Goal: Information Seeking & Learning: Find specific fact

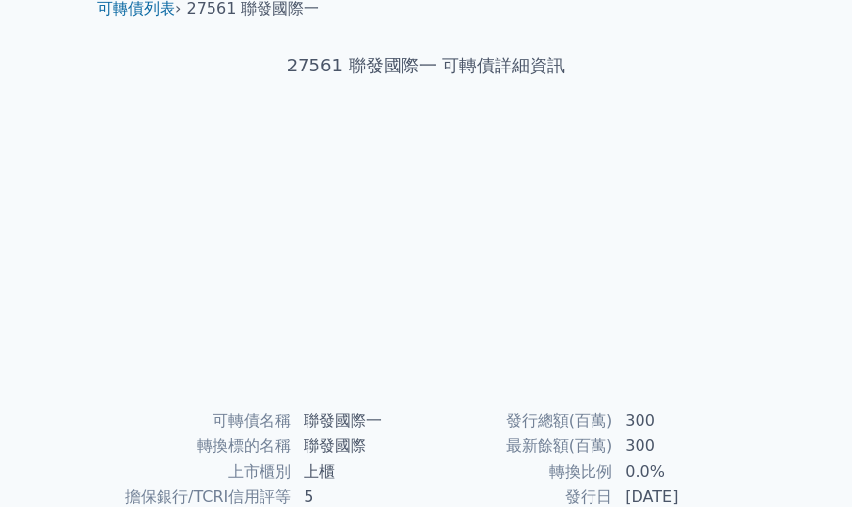
scroll to position [61, 0]
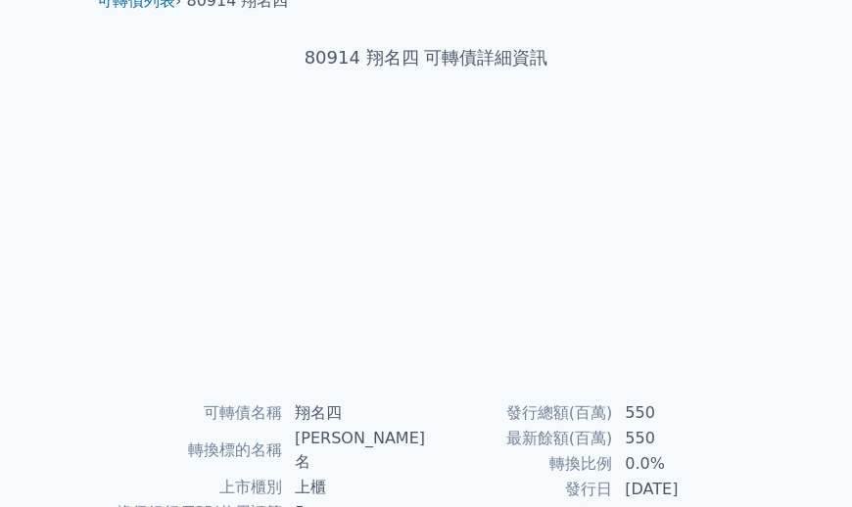
scroll to position [79, 0]
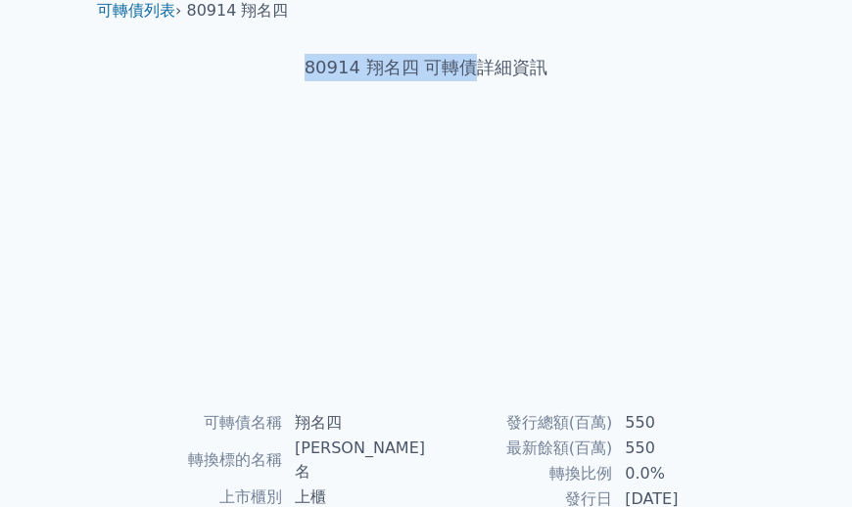
drag, startPoint x: 305, startPoint y: 64, endPoint x: 476, endPoint y: 69, distance: 170.4
click at [476, 69] on h1 "80914 翔名四 可轉債詳細資訊" at bounding box center [425, 67] width 689 height 27
copy h1 "80914 翔名四 可轉債"
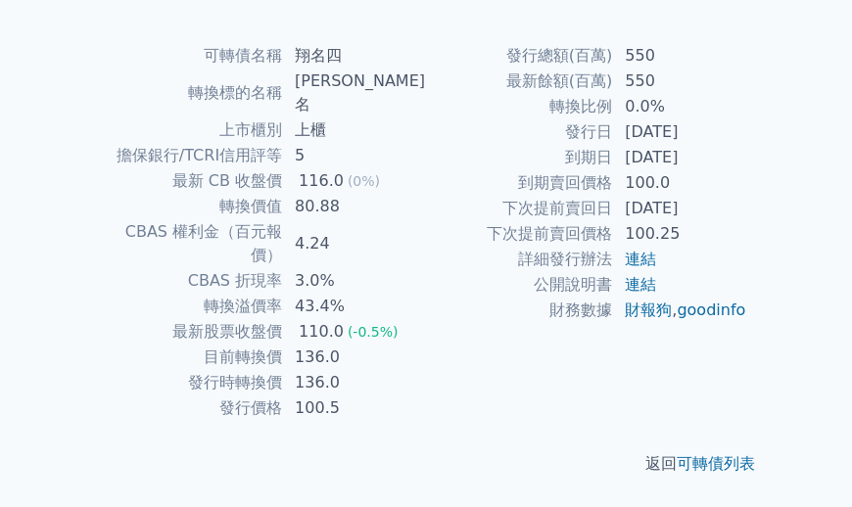
scroll to position [415, 0]
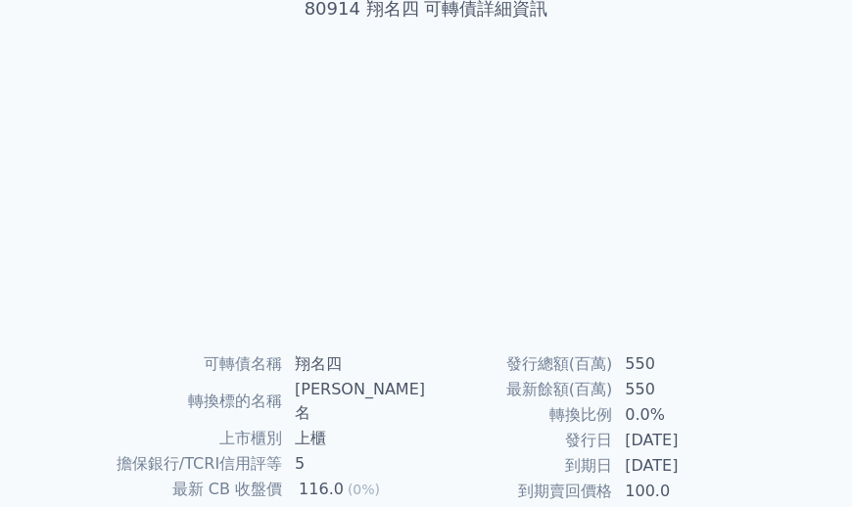
scroll to position [99, 0]
